Goal: Participate in discussion: Engage in conversation with other users on a specific topic

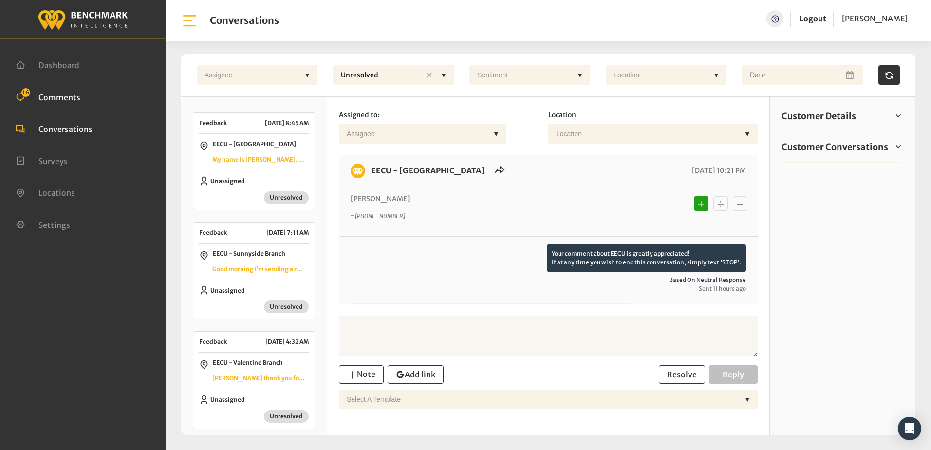
click at [51, 97] on span "Comments" at bounding box center [59, 97] width 42 height 10
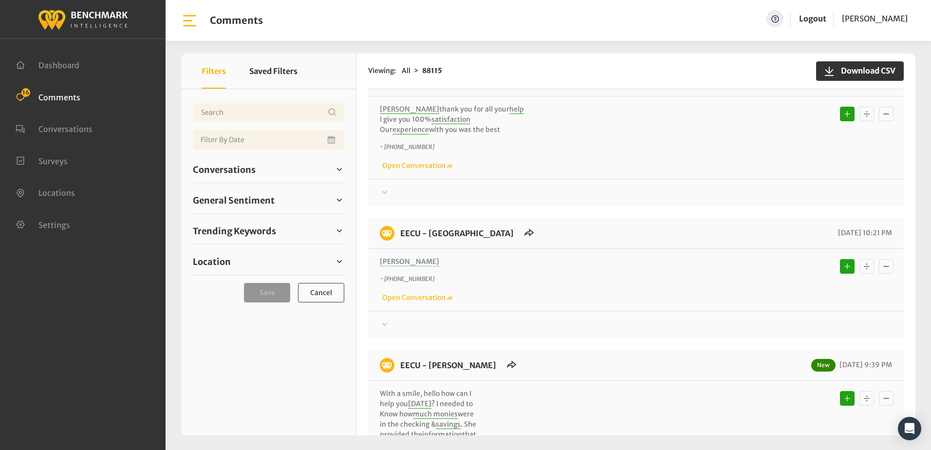
scroll to position [389, 0]
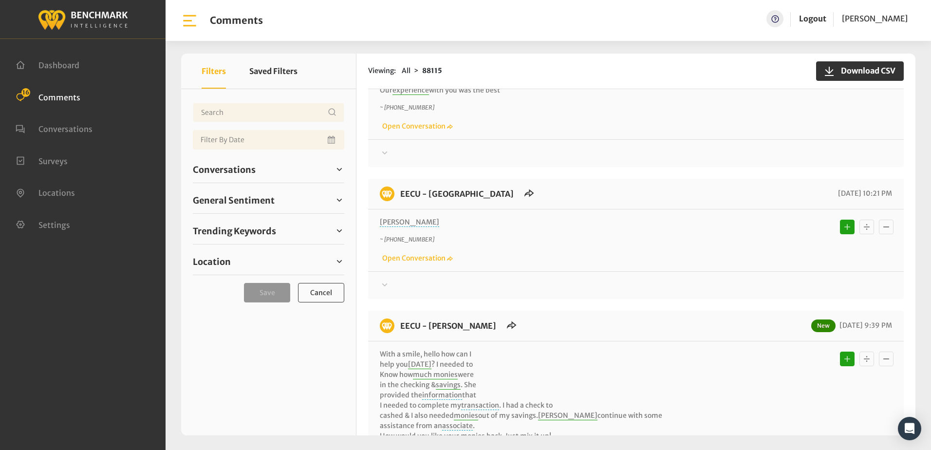
click at [383, 283] on icon at bounding box center [384, 284] width 5 height 3
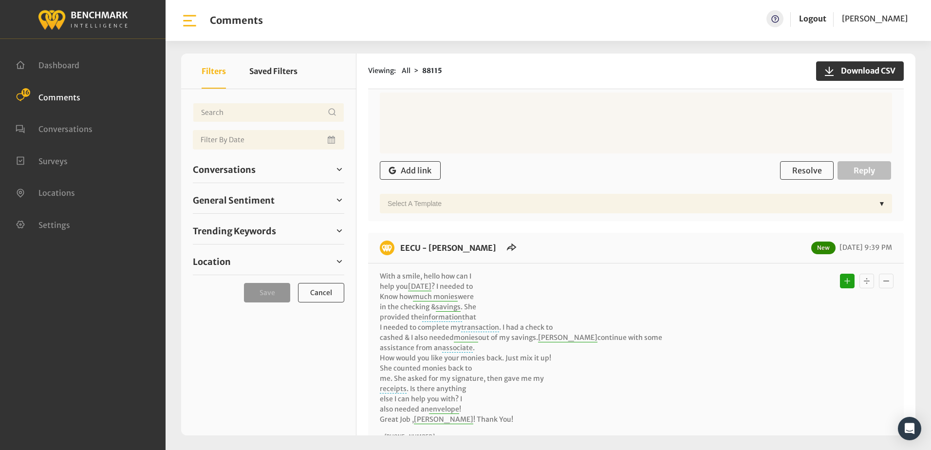
scroll to position [730, 0]
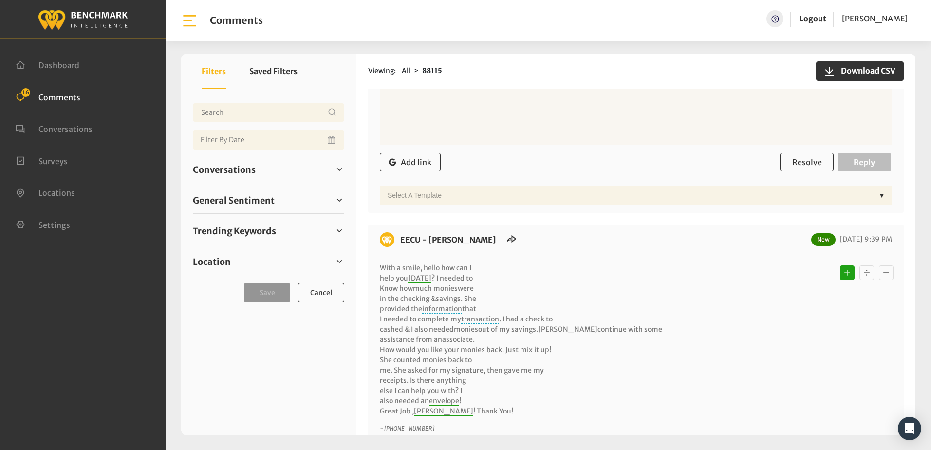
click at [51, 100] on span "Comments" at bounding box center [59, 97] width 42 height 10
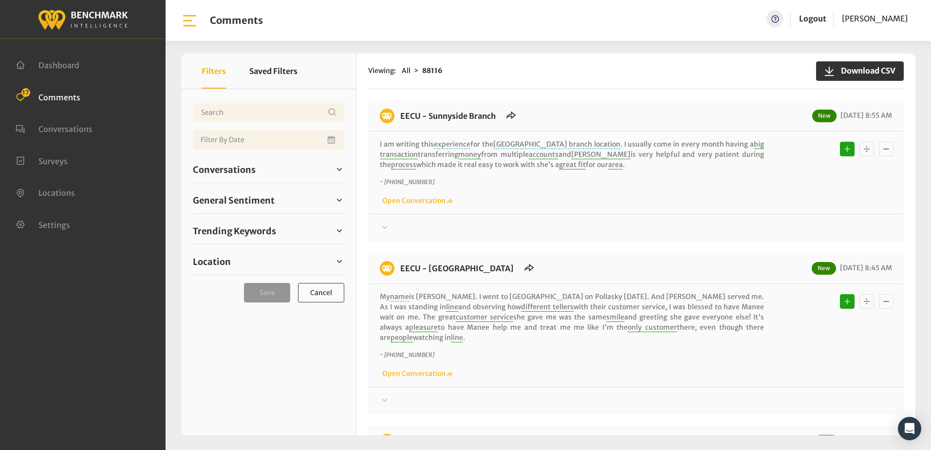
click at [614, 104] on div "EECU - Sunnyside Branch New [DATE] 8:55 AM I am writing this experience for the…" at bounding box center [635, 171] width 535 height 141
